Goal: Task Accomplishment & Management: Use online tool/utility

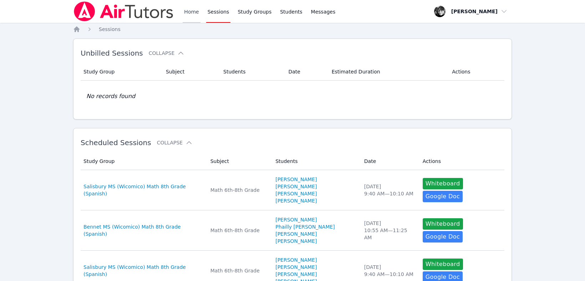
click at [196, 13] on link "Home" at bounding box center [191, 11] width 17 height 23
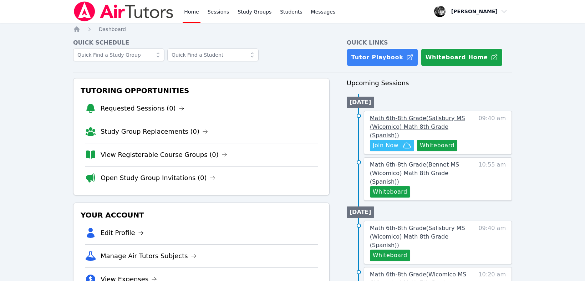
click at [405, 116] on span "Math 6th-8th Grade ( Salisbury MS (Wicomico) Math 8th Grade (Spanish) )" at bounding box center [417, 127] width 95 height 24
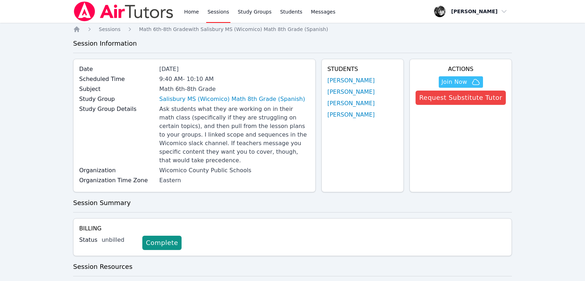
click at [217, 13] on link "Sessions" at bounding box center [218, 11] width 25 height 23
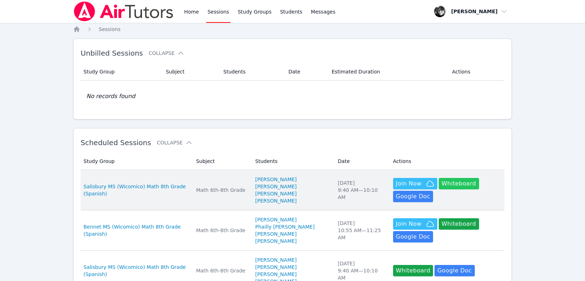
click at [457, 189] on button "Whiteboard" at bounding box center [459, 183] width 40 height 11
click at [406, 186] on span "Join Now" at bounding box center [409, 183] width 26 height 9
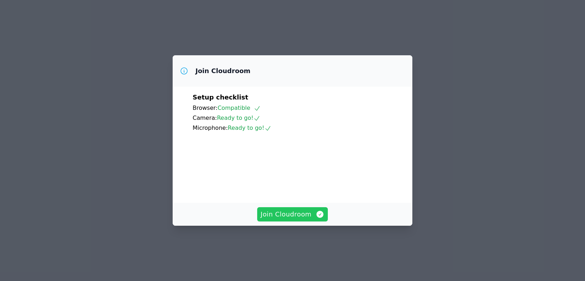
click at [285, 219] on span "Join Cloudroom" at bounding box center [293, 214] width 64 height 10
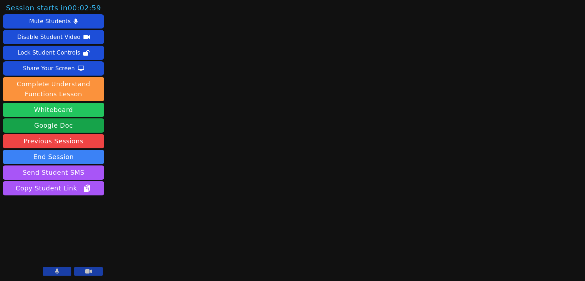
click at [69, 112] on button "Whiteboard" at bounding box center [53, 110] width 101 height 14
click at [88, 271] on icon at bounding box center [88, 271] width 6 height 4
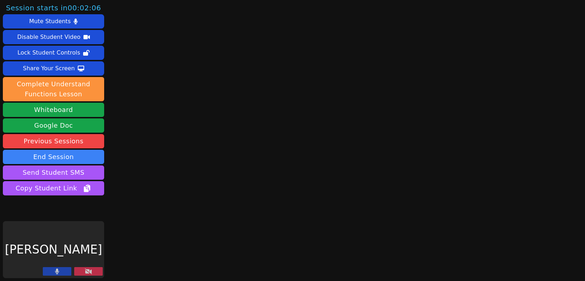
click at [91, 275] on button at bounding box center [88, 271] width 29 height 9
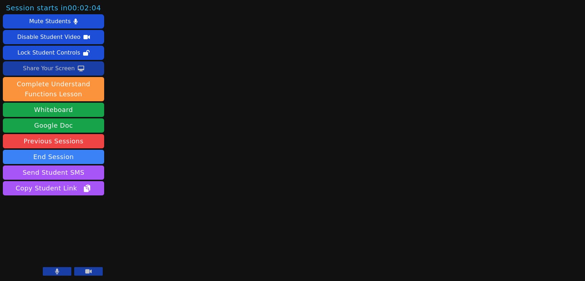
click at [56, 66] on div "Share Your Screen" at bounding box center [49, 68] width 52 height 11
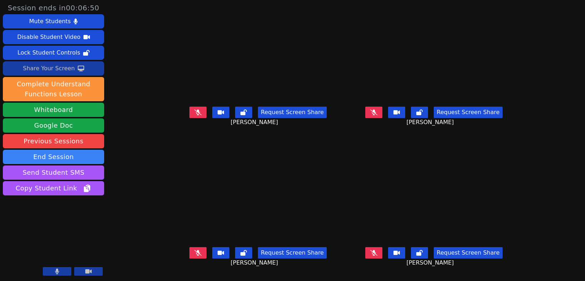
click at [62, 69] on div "Share Your Screen" at bounding box center [49, 68] width 52 height 11
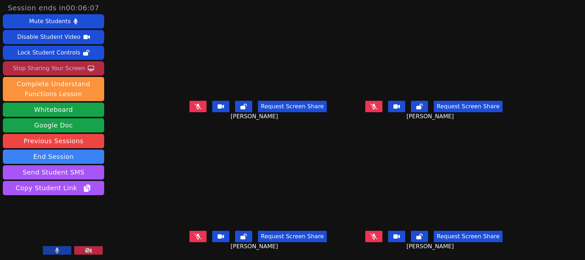
click at [189, 240] on button at bounding box center [197, 236] width 17 height 11
click at [382, 109] on button at bounding box center [373, 106] width 17 height 11
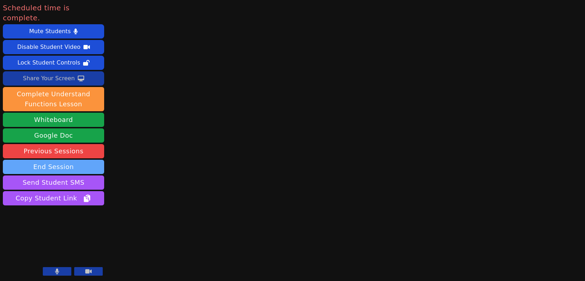
click at [47, 160] on button "End Session" at bounding box center [53, 167] width 101 height 14
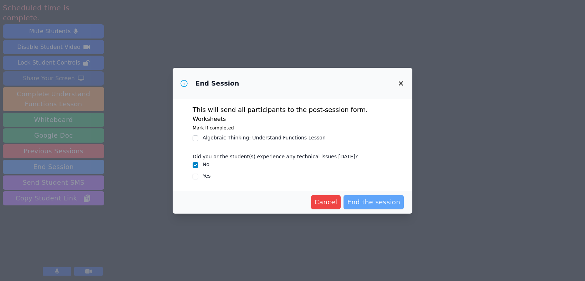
click at [361, 203] on span "End the session" at bounding box center [373, 202] width 53 height 10
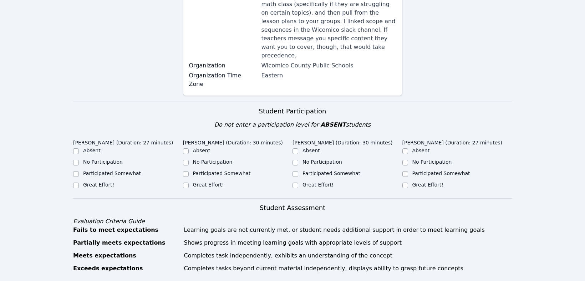
scroll to position [138, 0]
click at [76, 182] on input "Great Effort!" at bounding box center [76, 185] width 6 height 6
checkbox input "true"
click at [78, 171] on input "Participated Somewhat" at bounding box center [76, 174] width 6 height 6
checkbox input "true"
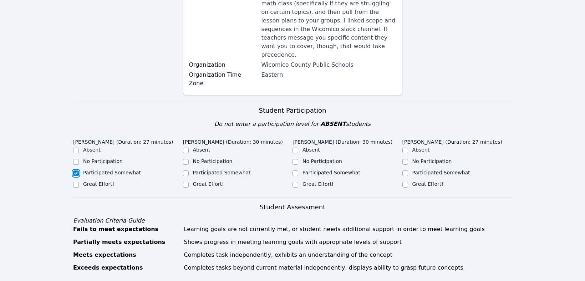
checkbox input "false"
click at [186, 182] on input "Great Effort!" at bounding box center [186, 185] width 6 height 6
checkbox input "true"
click at [295, 171] on input "Participated Somewhat" at bounding box center [296, 174] width 6 height 6
checkbox input "true"
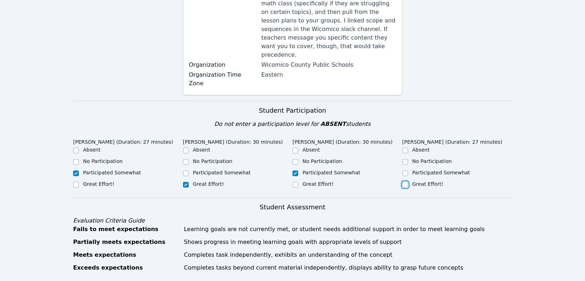
click at [405, 182] on input "Great Effort!" at bounding box center [405, 185] width 6 height 6
checkbox input "true"
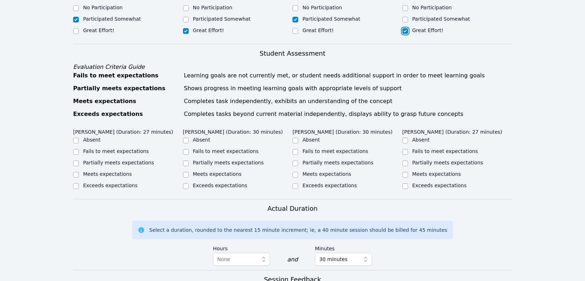
scroll to position [307, 0]
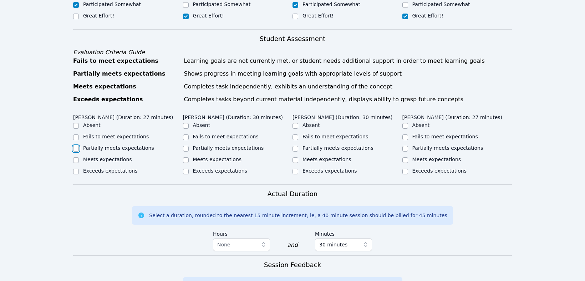
click at [76, 146] on input "Partially meets expectations" at bounding box center [76, 149] width 6 height 6
checkbox input "true"
click at [184, 157] on input "Meets expectations" at bounding box center [186, 160] width 6 height 6
checkbox input "true"
click at [296, 146] on input "Partially meets expectations" at bounding box center [296, 149] width 6 height 6
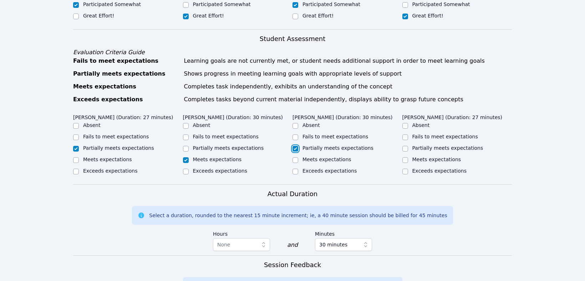
checkbox input "true"
click at [406, 157] on input "Meets expectations" at bounding box center [405, 160] width 6 height 6
checkbox input "true"
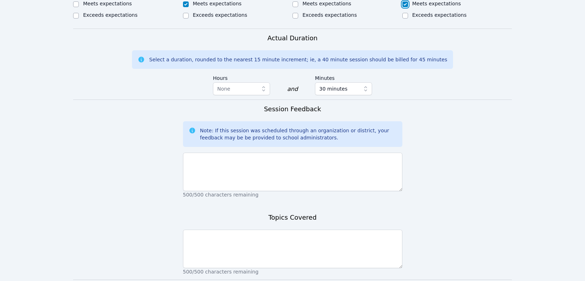
scroll to position [463, 0]
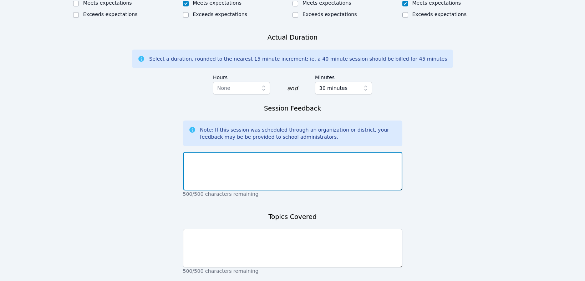
drag, startPoint x: 252, startPoint y: 154, endPoint x: 454, endPoint y: 191, distance: 205.6
click at [251, 154] on textarea at bounding box center [292, 171] width 219 height 39
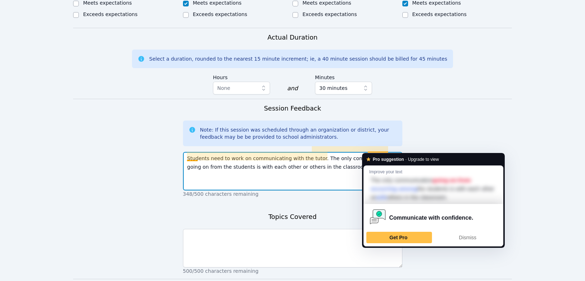
click at [380, 152] on textarea "Students need to work on communicating with the tutor. The only communication g…" at bounding box center [292, 171] width 219 height 39
click at [475, 235] on span "Dismiss" at bounding box center [467, 238] width 17 height 6
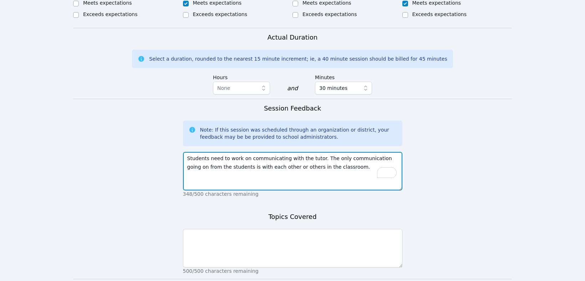
click at [345, 165] on textarea "Students need to work on communicating with the tutor. The only communication g…" at bounding box center [292, 171] width 219 height 39
type textarea "Students need to work on communicating with the tutor. The only communication g…"
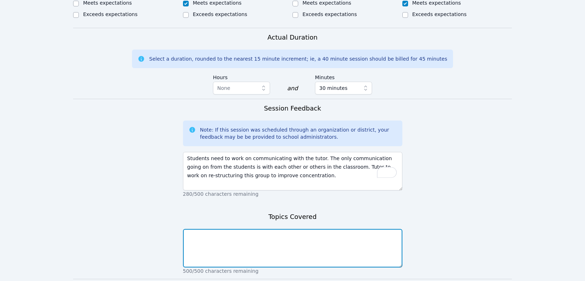
click at [225, 231] on textarea at bounding box center [292, 248] width 219 height 39
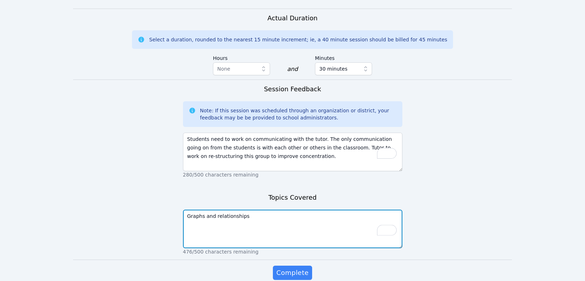
scroll to position [506, 0]
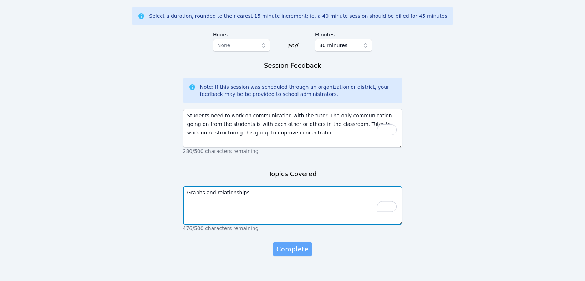
type textarea "Graphs and relationships"
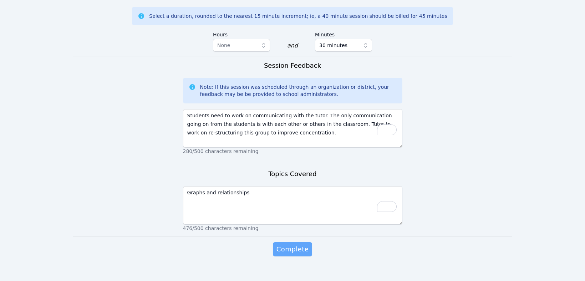
click at [297, 244] on span "Complete" at bounding box center [293, 249] width 32 height 10
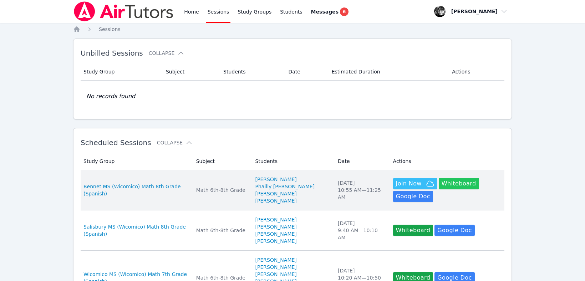
click at [446, 183] on button "Whiteboard" at bounding box center [459, 183] width 40 height 11
click at [439, 181] on button "Whiteboard" at bounding box center [459, 183] width 40 height 11
click at [146, 186] on span "Bennet MS (Wicomico) Math 8th Grade (Spanish)" at bounding box center [135, 190] width 104 height 14
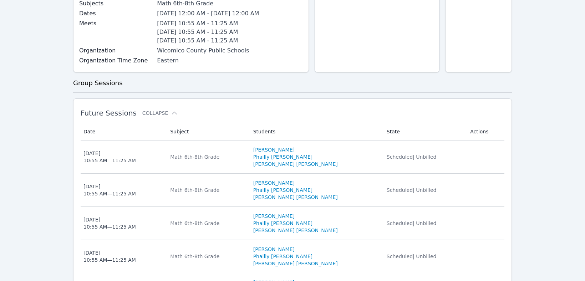
scroll to position [17, 0]
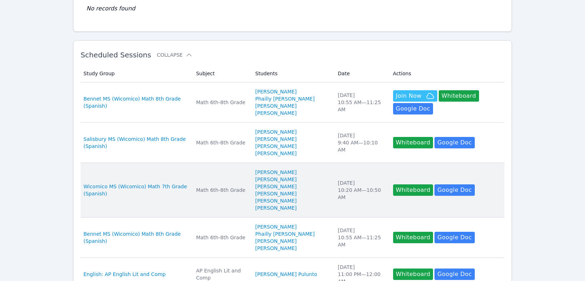
scroll to position [88, 0]
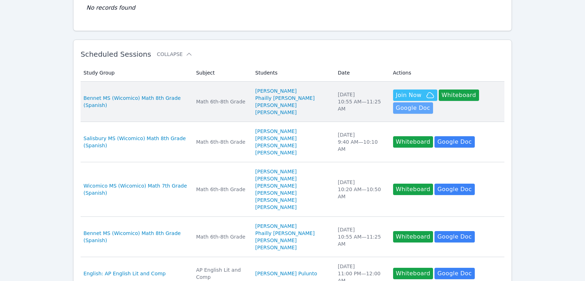
click at [401, 105] on link "Google Doc" at bounding box center [413, 107] width 40 height 11
click at [445, 92] on button "Whiteboard" at bounding box center [459, 95] width 40 height 11
